Goal: Task Accomplishment & Management: Complete application form

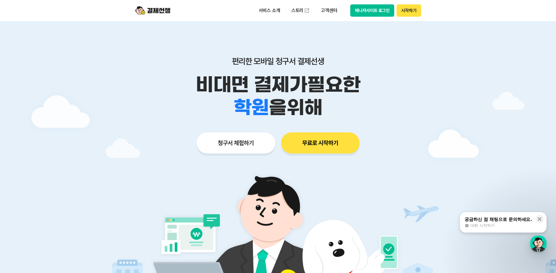
click at [244, 141] on button "청구서 체험하기" at bounding box center [236, 143] width 79 height 21
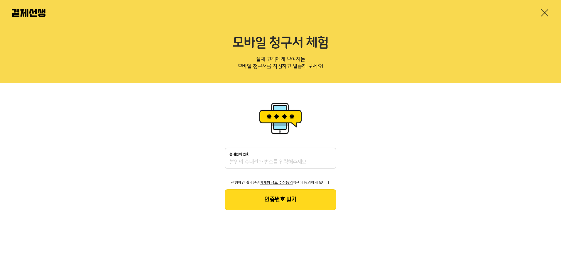
click at [252, 161] on input "휴대전화 번호" at bounding box center [280, 162] width 102 height 7
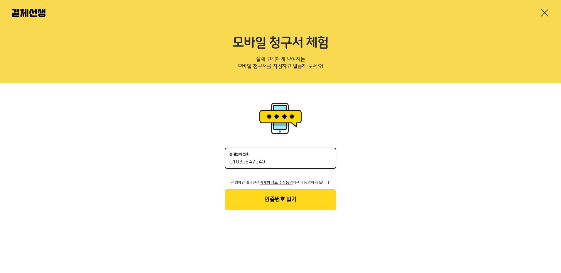
type input "01035847540"
click at [262, 202] on button "인증번호 받기" at bounding box center [280, 199] width 111 height 21
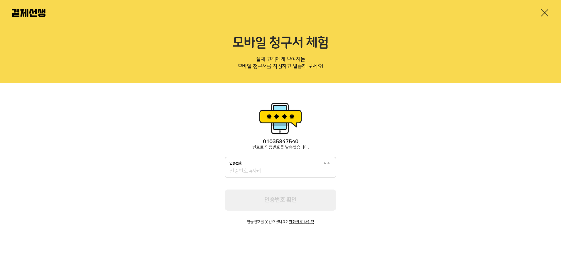
click at [260, 165] on div "인증번호 02:45" at bounding box center [280, 164] width 102 height 4
click at [260, 168] on input "인증번호 02:45" at bounding box center [280, 171] width 102 height 7
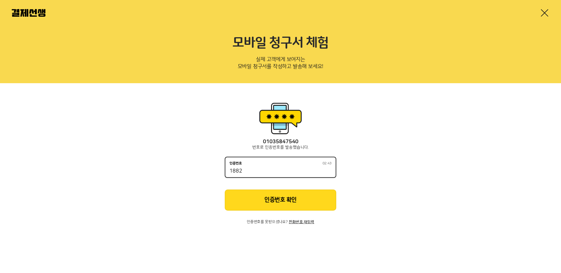
type input "1882"
click at [276, 205] on button "인증번호 확인" at bounding box center [280, 200] width 111 height 21
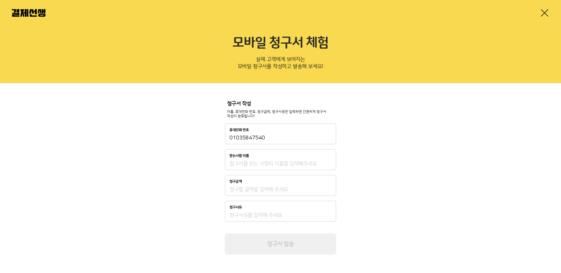
click at [545, 13] on link at bounding box center [543, 12] width 9 height 9
